Goal: Task Accomplishment & Management: Manage account settings

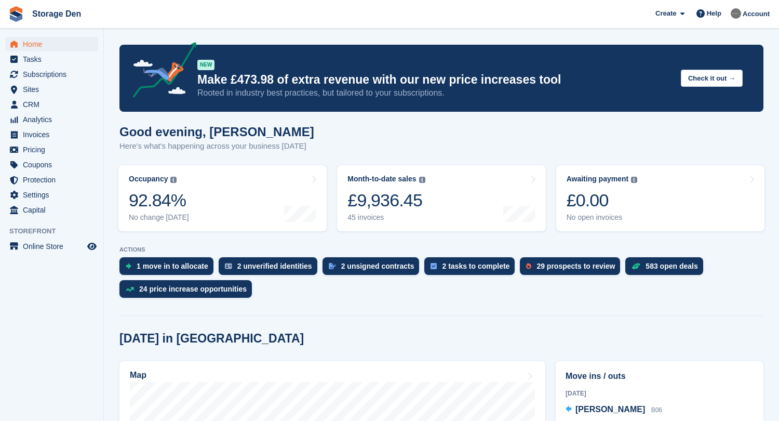
click at [52, 47] on span "Home" at bounding box center [54, 44] width 62 height 15
click at [57, 105] on span "CRM" at bounding box center [54, 104] width 62 height 15
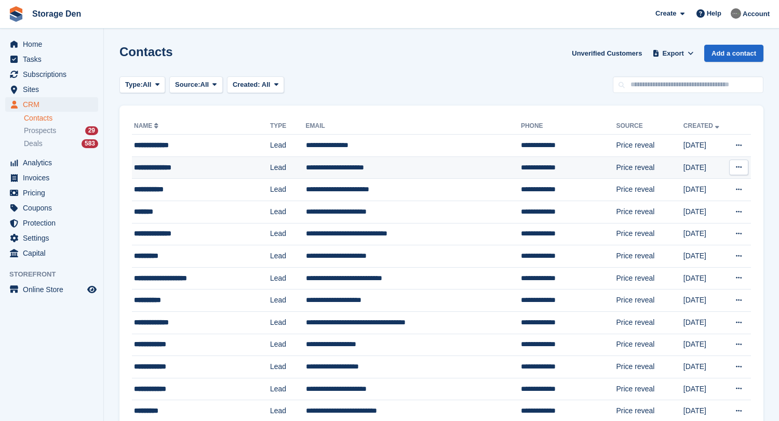
click at [234, 168] on div "**********" at bounding box center [194, 167] width 120 height 11
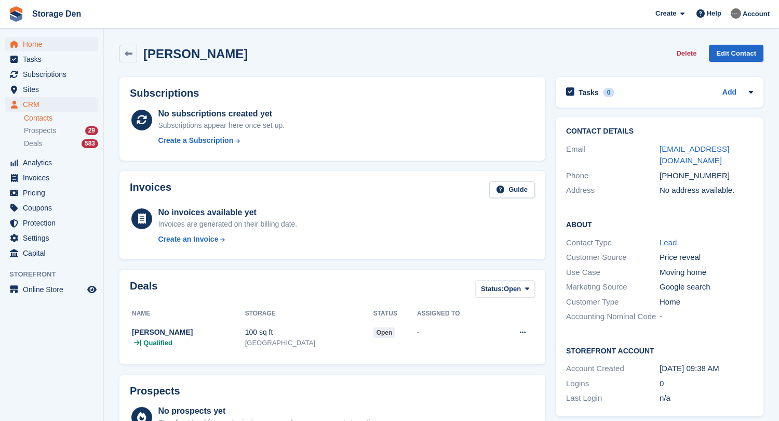
click at [38, 39] on span "Home" at bounding box center [54, 44] width 62 height 15
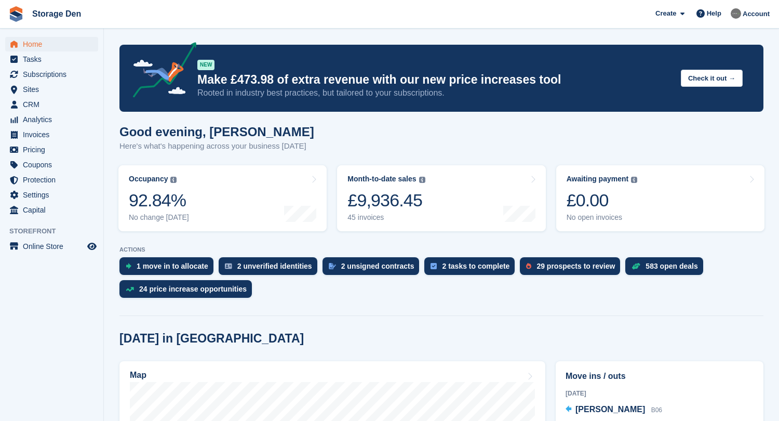
scroll to position [330, 0]
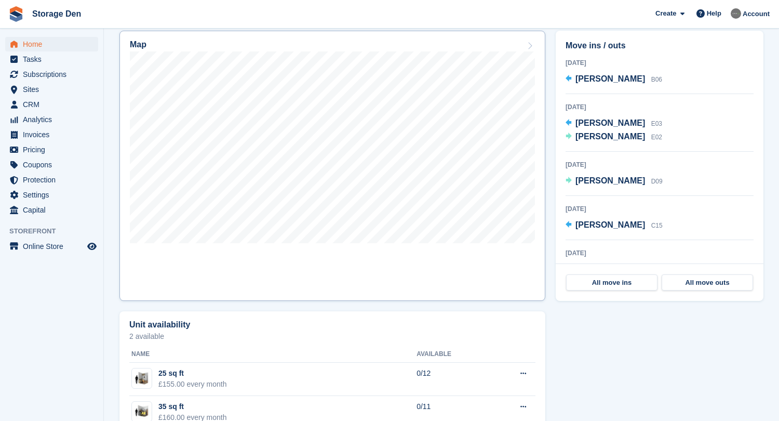
click at [376, 283] on link "Map" at bounding box center [333, 166] width 426 height 270
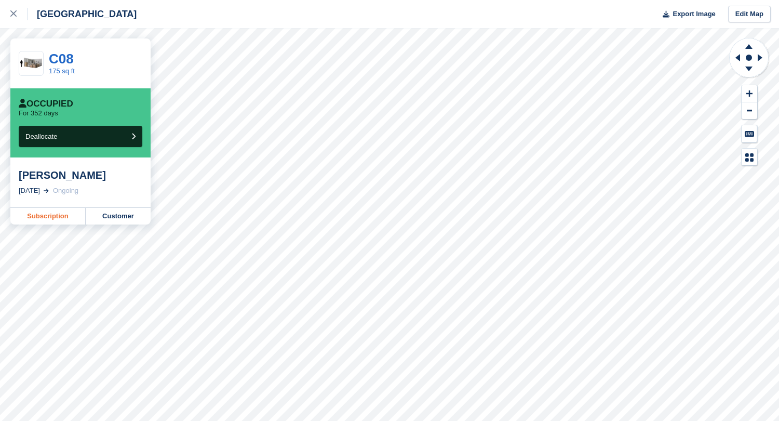
click at [51, 215] on link "Subscription" at bounding box center [47, 216] width 75 height 17
click at [11, 17] on div at bounding box center [18, 14] width 17 height 12
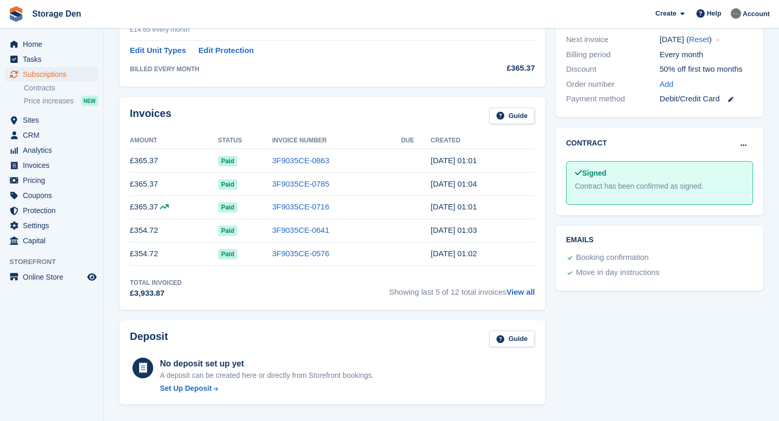
scroll to position [257, 0]
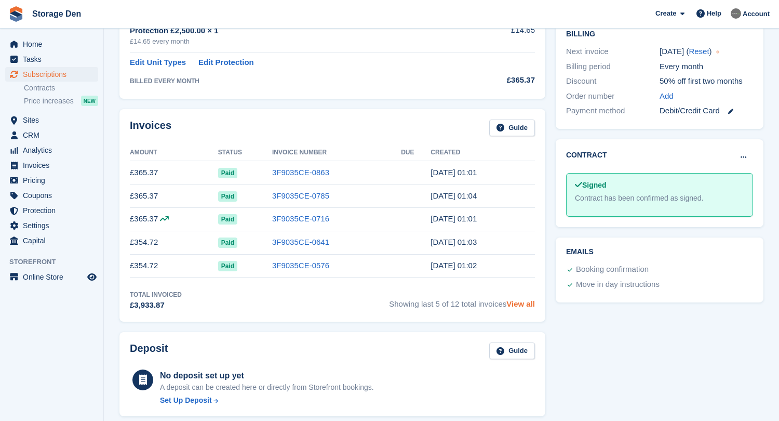
click at [512, 303] on link "View all" at bounding box center [521, 303] width 29 height 9
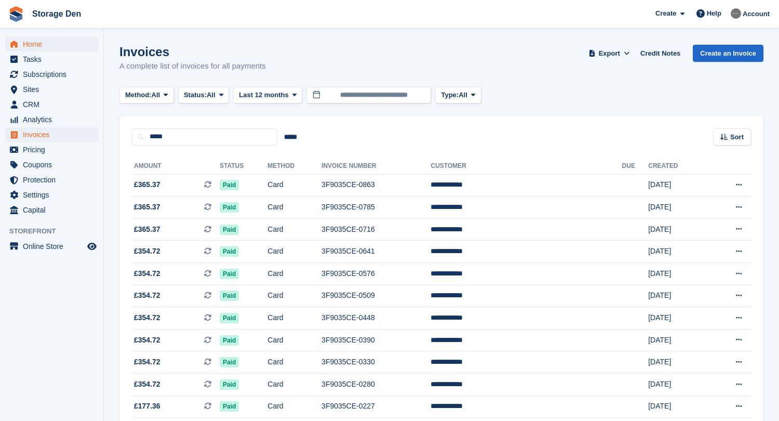
click at [39, 47] on span "Home" at bounding box center [54, 44] width 62 height 15
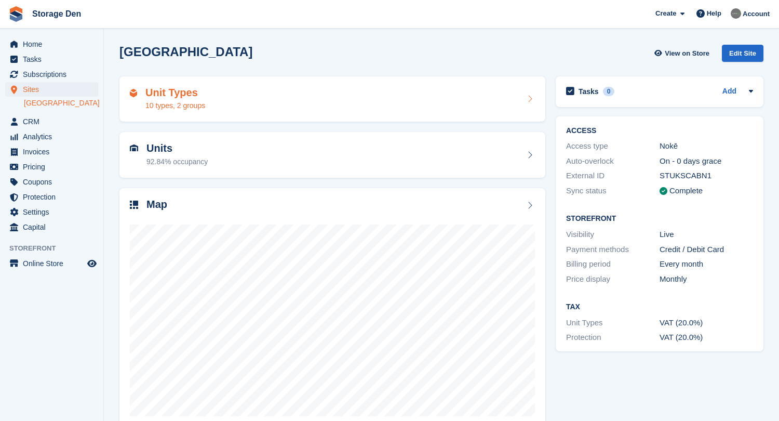
click at [167, 83] on div "Unit Types 10 types, 2 groups" at bounding box center [333, 99] width 426 height 46
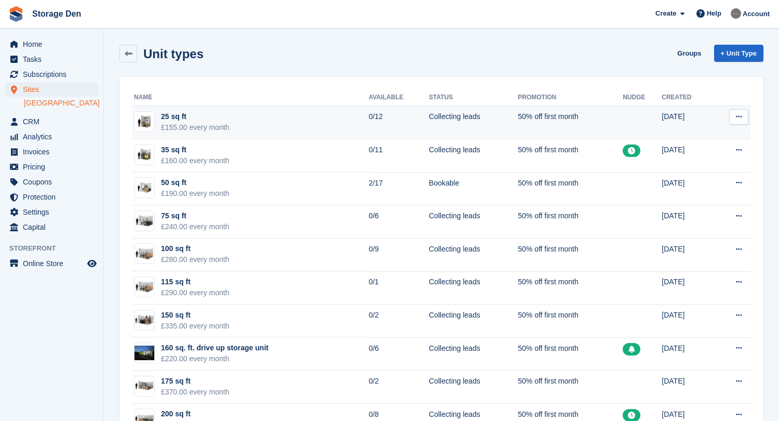
click at [733, 111] on button at bounding box center [739, 117] width 19 height 16
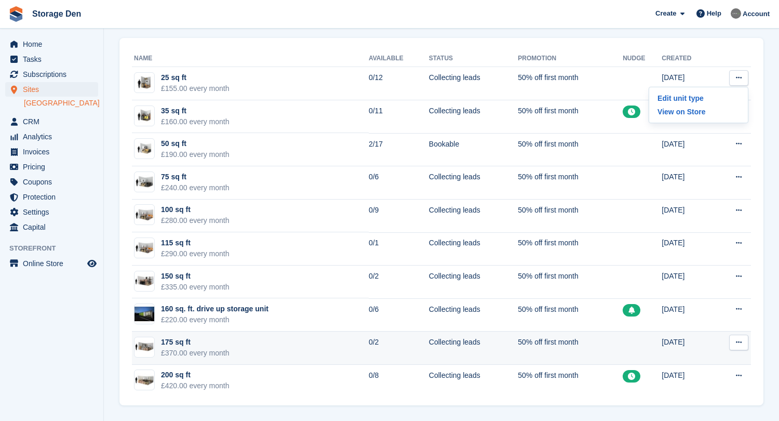
scroll to position [39, 0]
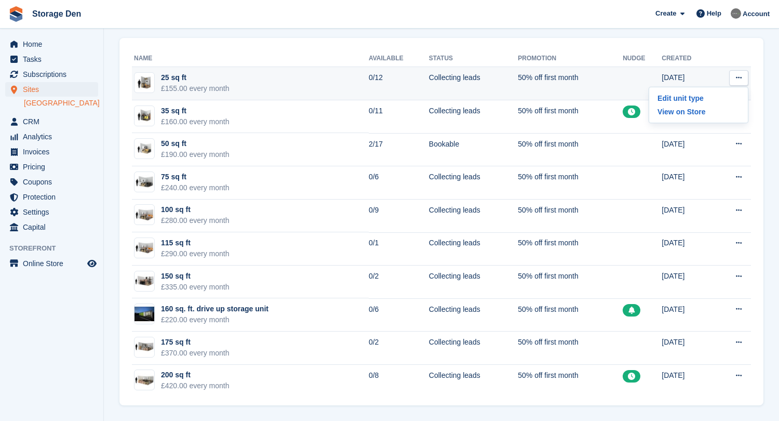
click at [741, 77] on icon at bounding box center [739, 77] width 6 height 7
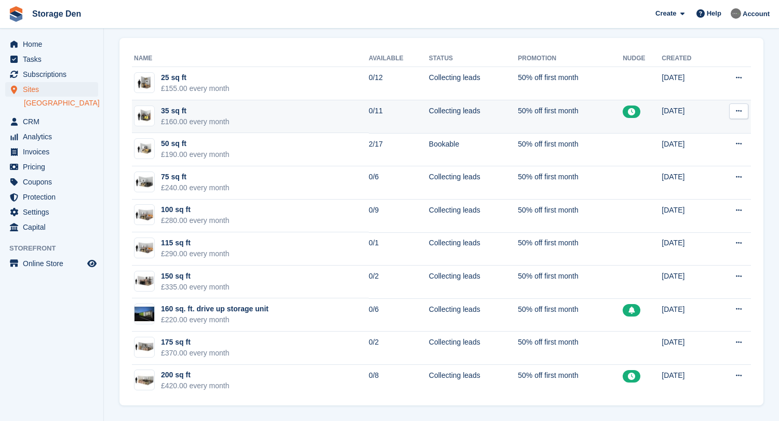
click at [740, 112] on icon at bounding box center [739, 111] width 6 height 7
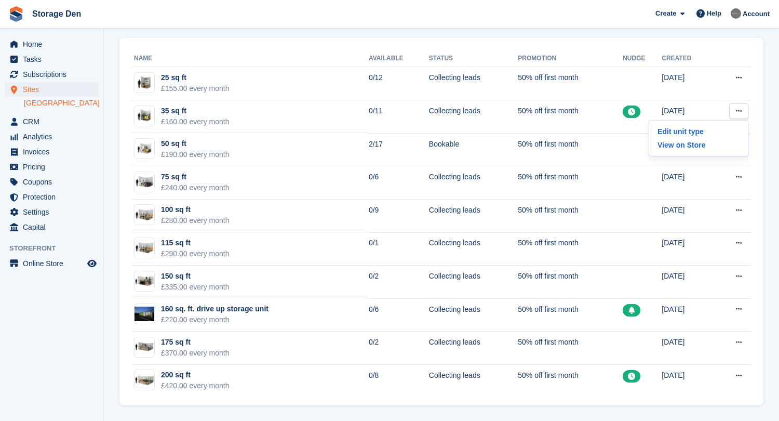
click at [760, 87] on div "Name Available Status Promotion Nudge Created 25 sq ft £155.00 every month 0/12…" at bounding box center [442, 221] width 644 height 367
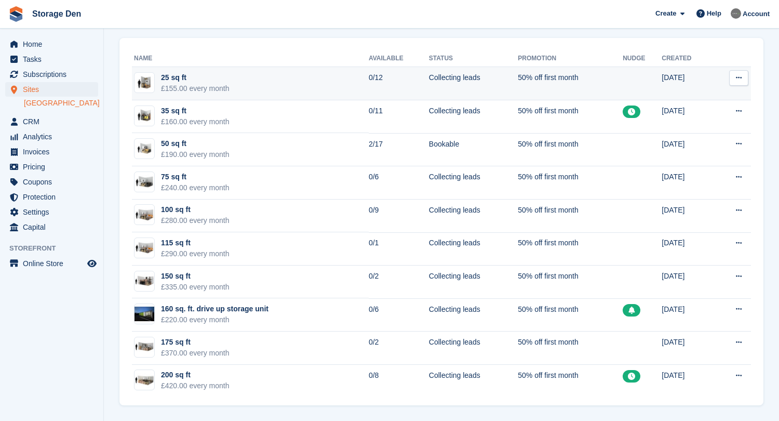
click at [743, 80] on button at bounding box center [739, 78] width 19 height 16
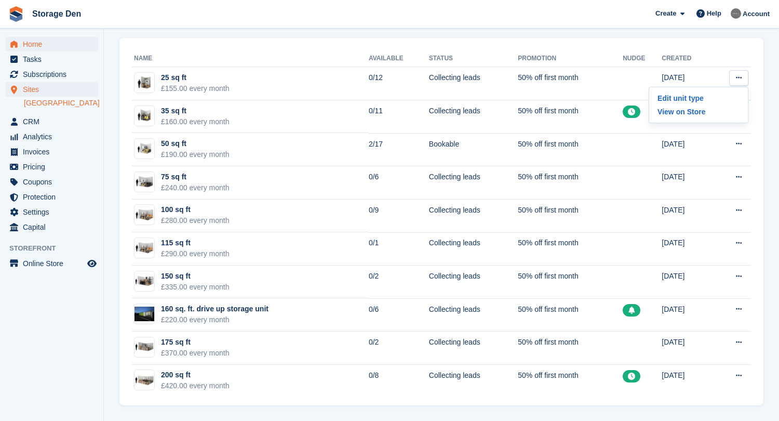
click at [70, 47] on span "Home" at bounding box center [54, 44] width 62 height 15
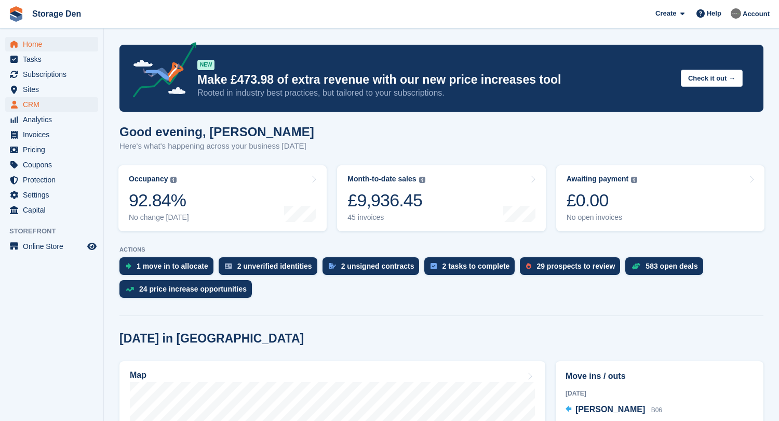
click at [50, 97] on span "CRM" at bounding box center [54, 104] width 62 height 15
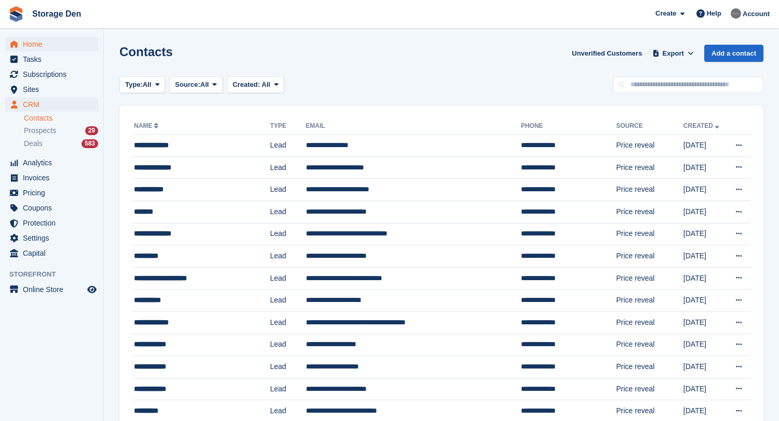
click at [53, 42] on span "Home" at bounding box center [54, 44] width 62 height 15
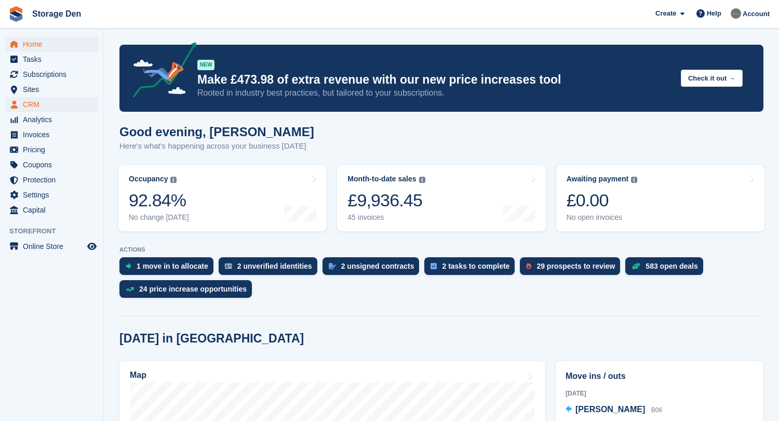
click at [31, 107] on span "CRM" at bounding box center [54, 104] width 62 height 15
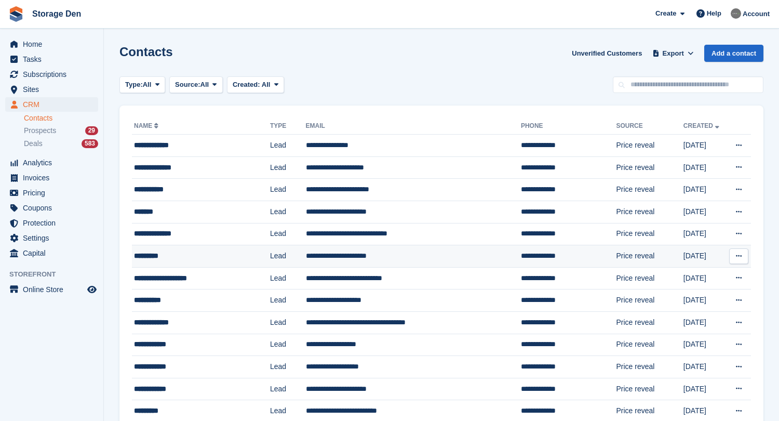
scroll to position [89, 0]
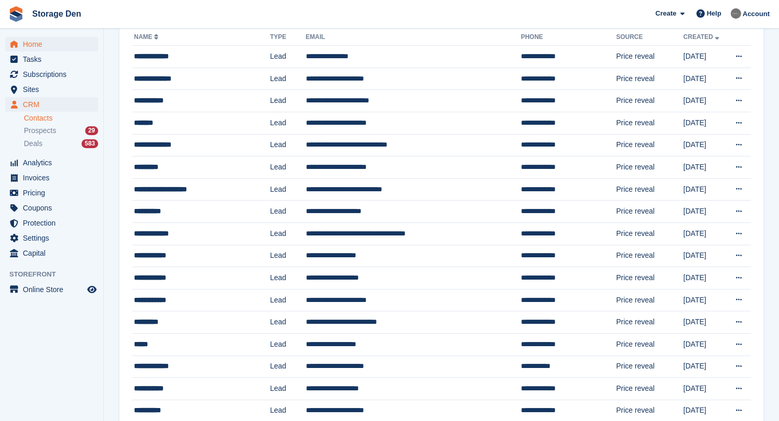
click at [34, 46] on span "Home" at bounding box center [54, 44] width 62 height 15
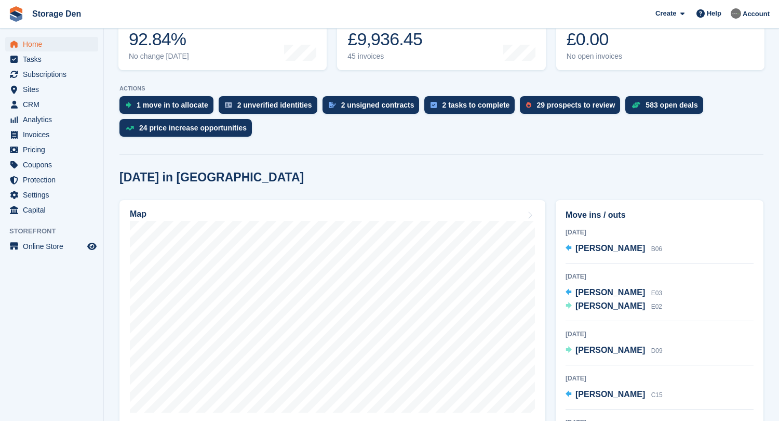
scroll to position [166, 0]
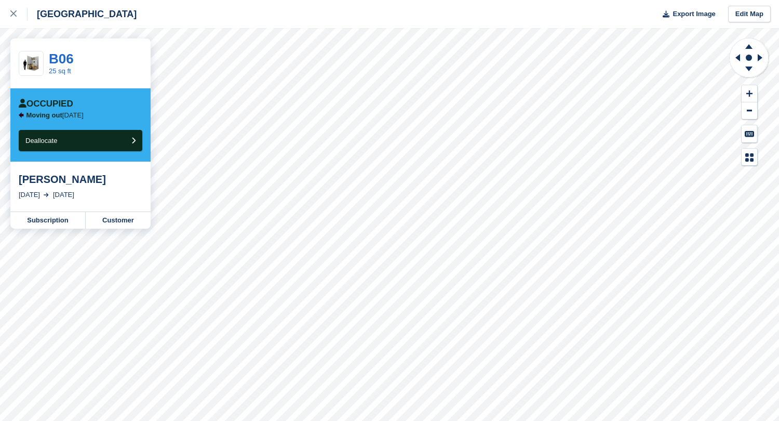
click at [128, 152] on div "Occupied Moving out [DATE] Deallocate" at bounding box center [80, 124] width 140 height 73
click at [129, 145] on button "Deallocate" at bounding box center [81, 140] width 124 height 21
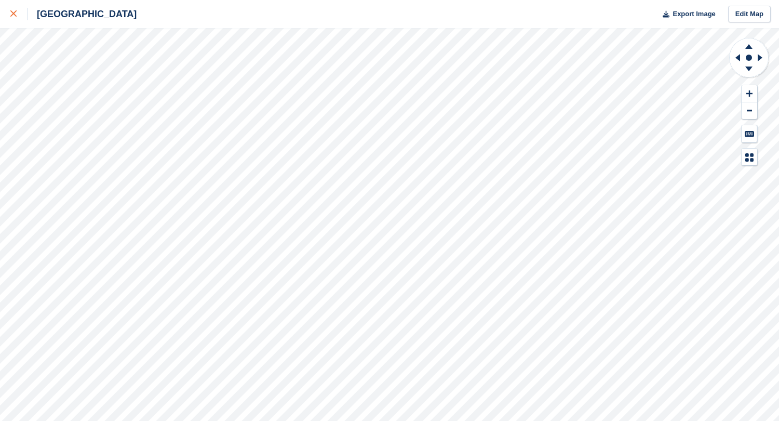
click at [18, 20] on div at bounding box center [18, 14] width 17 height 12
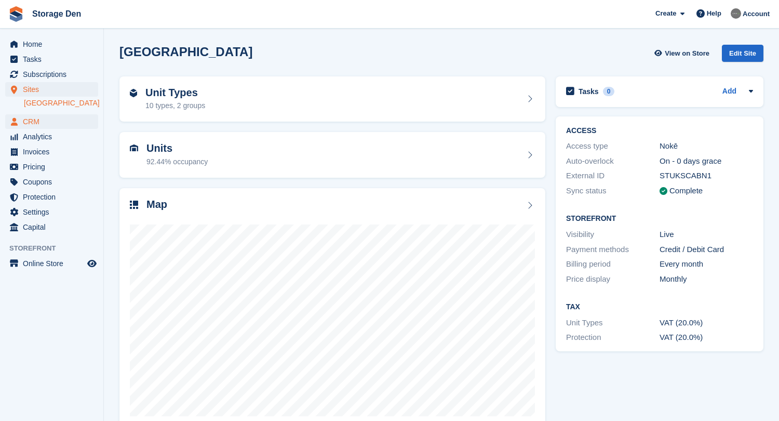
click at [41, 123] on span "CRM" at bounding box center [54, 121] width 62 height 15
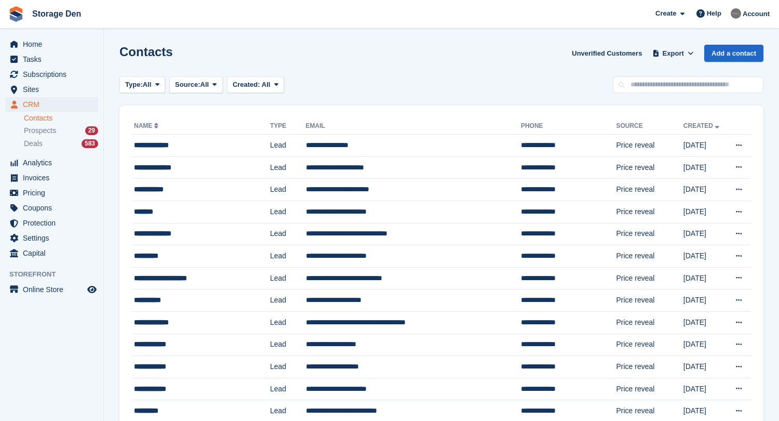
click at [674, 88] on input "text" at bounding box center [688, 84] width 151 height 17
type input "**********"
